Goal: Information Seeking & Learning: Learn about a topic

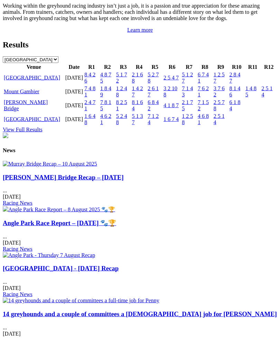
scroll to position [745, 0]
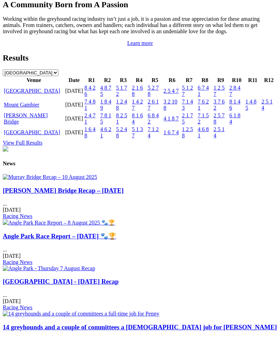
click at [21, 94] on link "[GEOGRAPHIC_DATA]" at bounding box center [32, 91] width 56 height 6
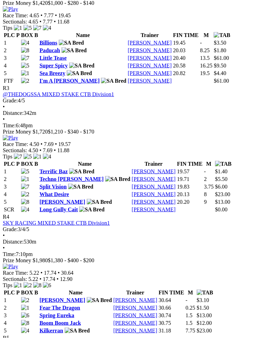
scroll to position [516, 0]
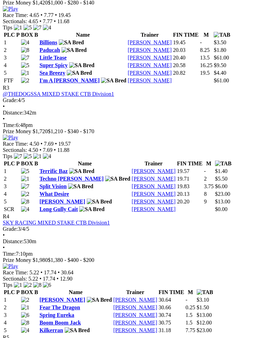
click at [18, 263] on img at bounding box center [10, 266] width 15 height 6
click at [62, 319] on link "Boom Boom Jack" at bounding box center [59, 322] width 41 height 6
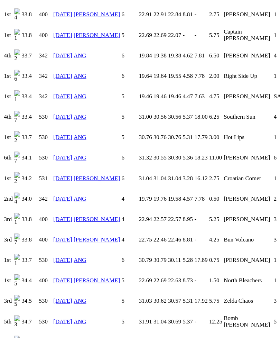
scroll to position [700, 0]
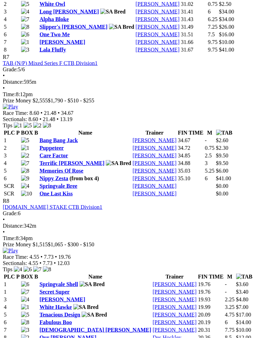
scroll to position [1067, 0]
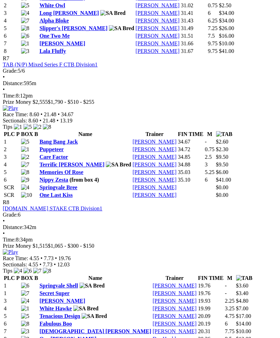
click at [58, 139] on link "Bang Bang Jack" at bounding box center [58, 142] width 38 height 6
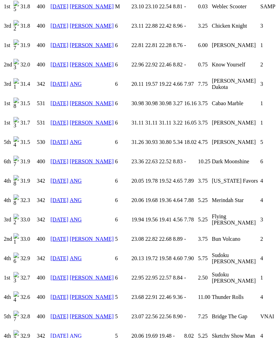
scroll to position [549, 0]
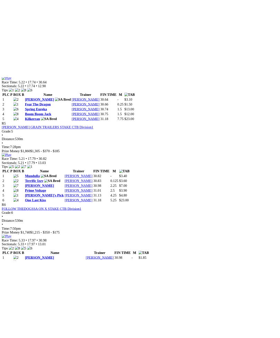
scroll to position [1090, 0]
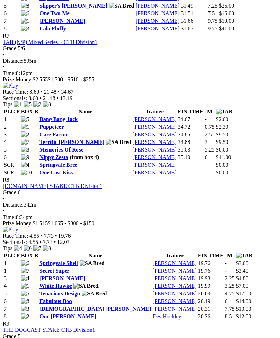
click at [18, 83] on img at bounding box center [10, 86] width 15 height 6
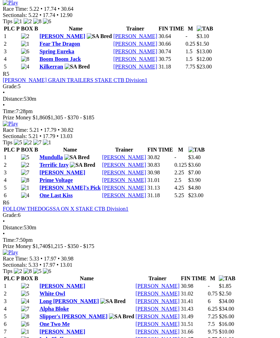
scroll to position [773, 0]
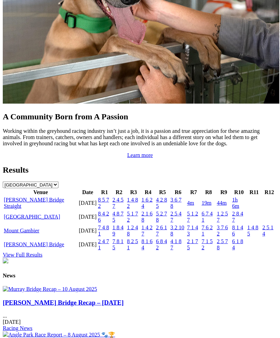
scroll to position [633, 0]
